Goal: Navigation & Orientation: Find specific page/section

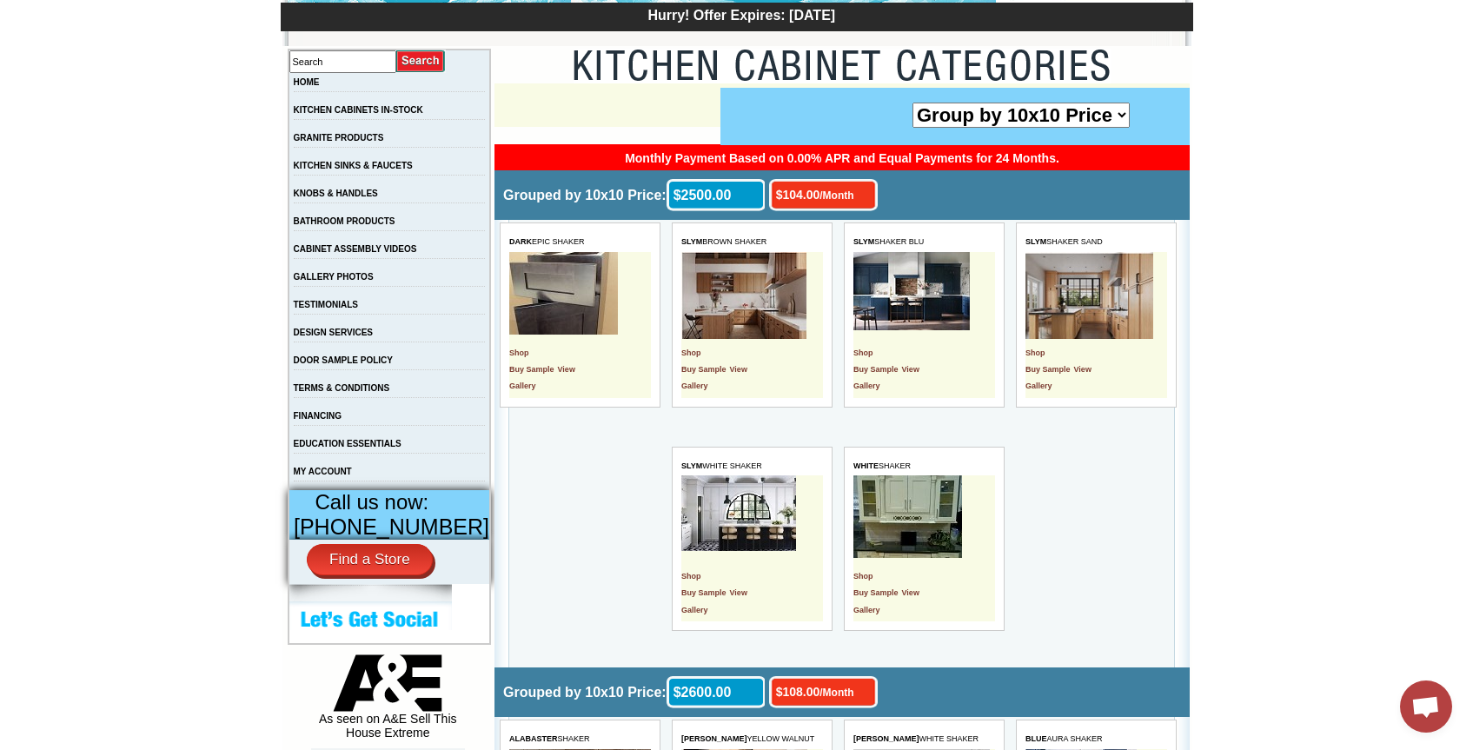
scroll to position [287, 0]
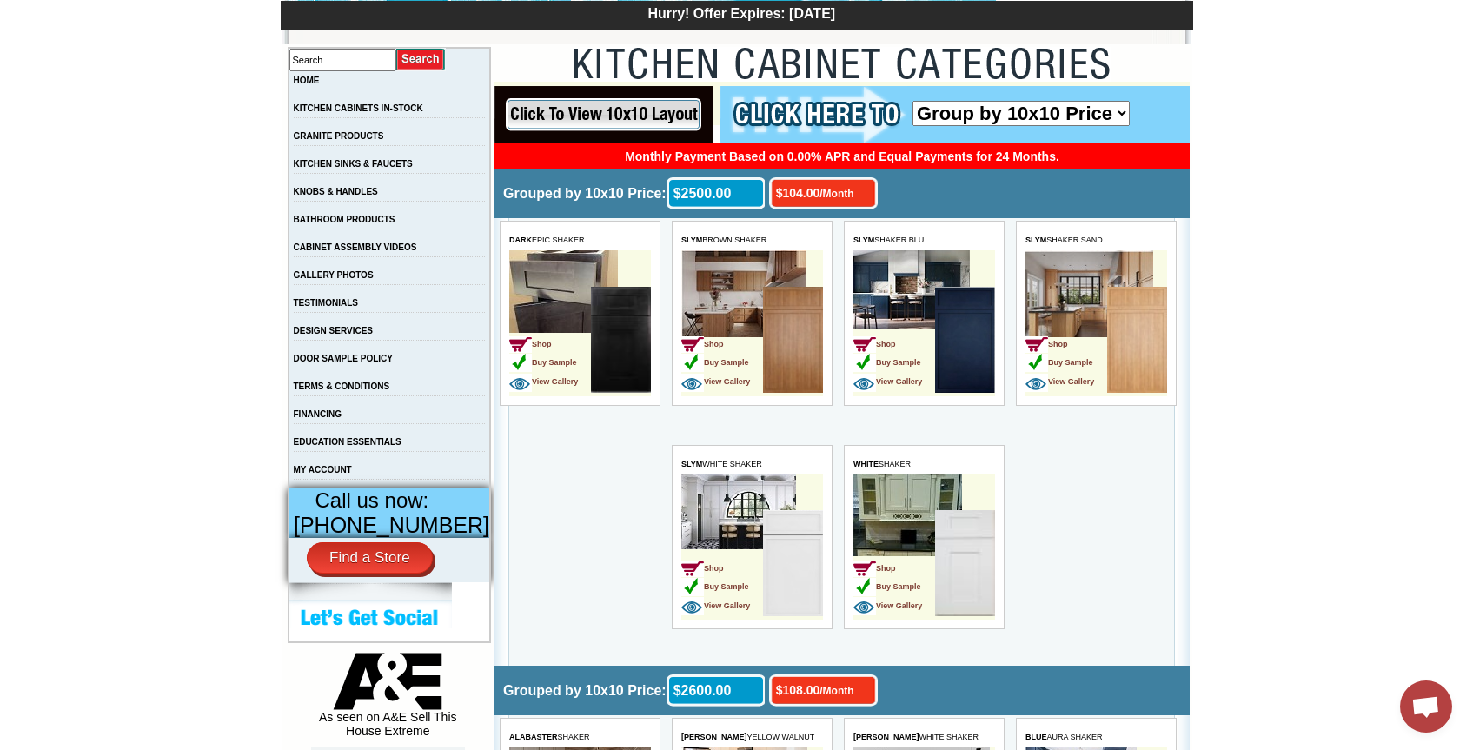
click at [778, 573] on img at bounding box center [793, 563] width 60 height 106
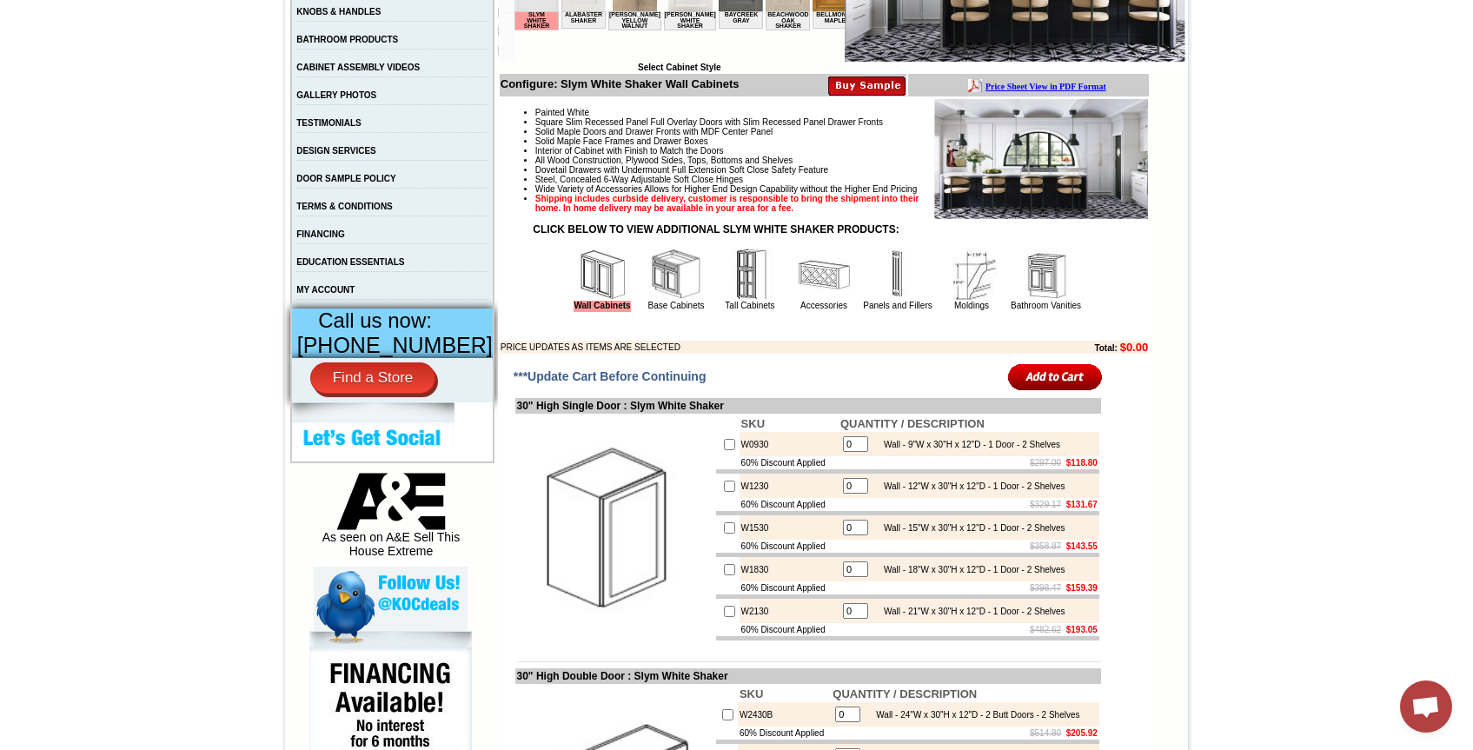
scroll to position [456, 0]
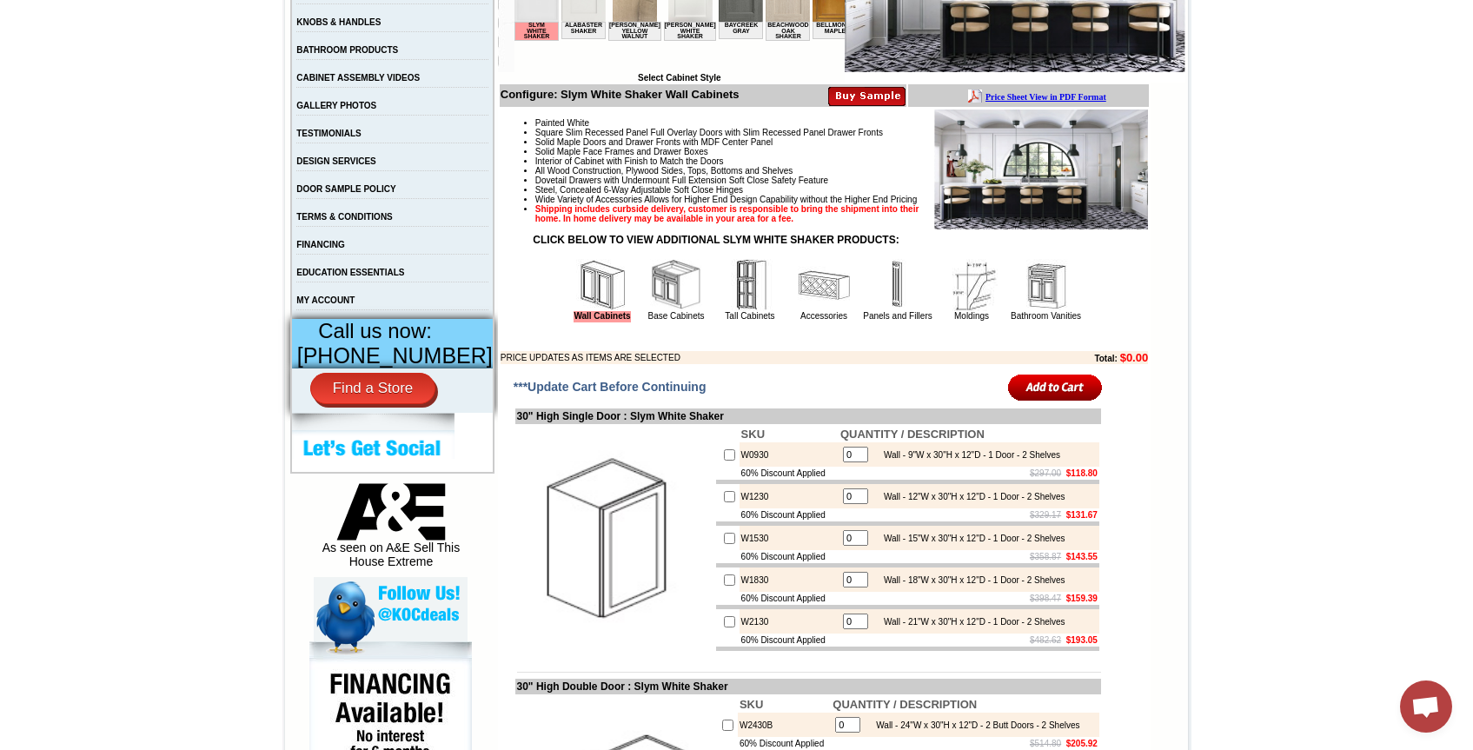
click at [883, 302] on img at bounding box center [897, 285] width 52 height 52
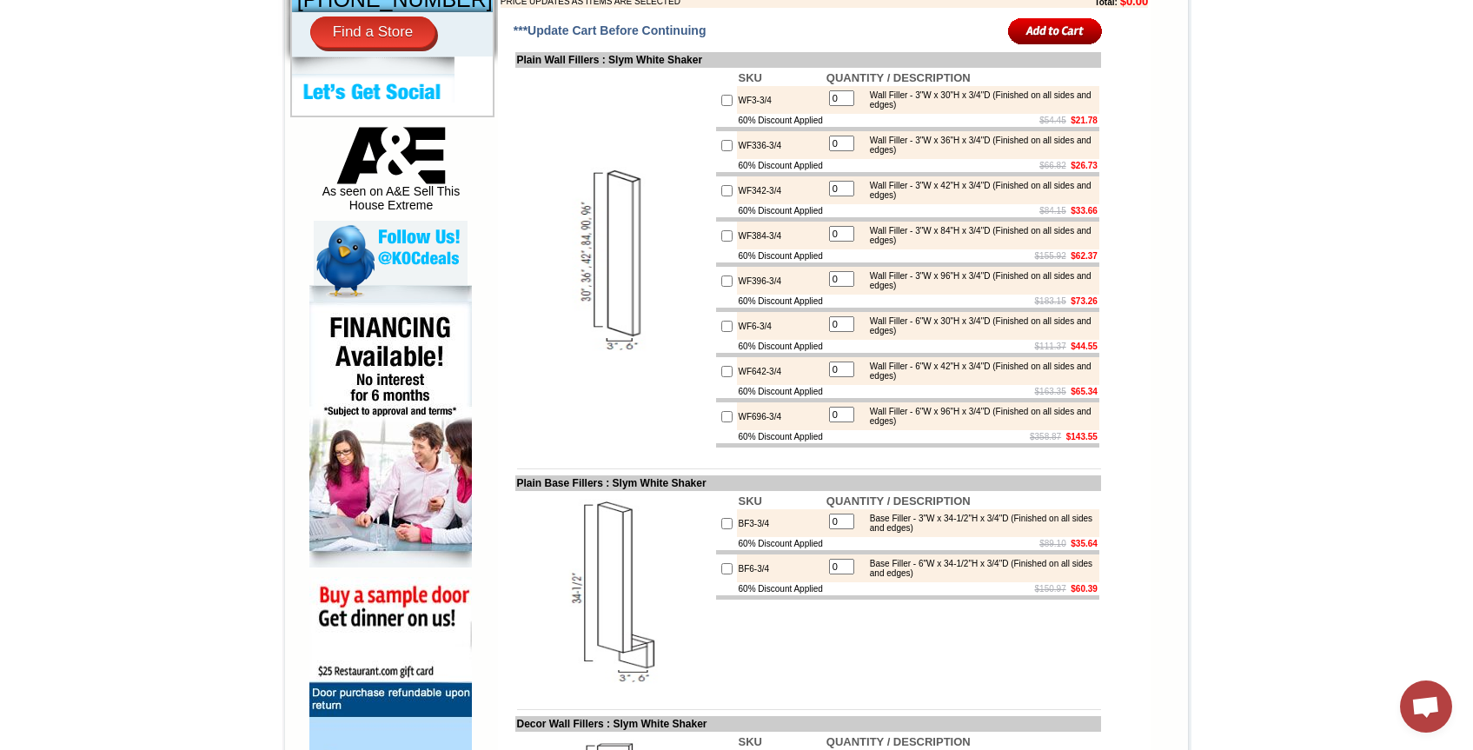
scroll to position [811, 0]
